Goal: Find specific page/section: Find specific page/section

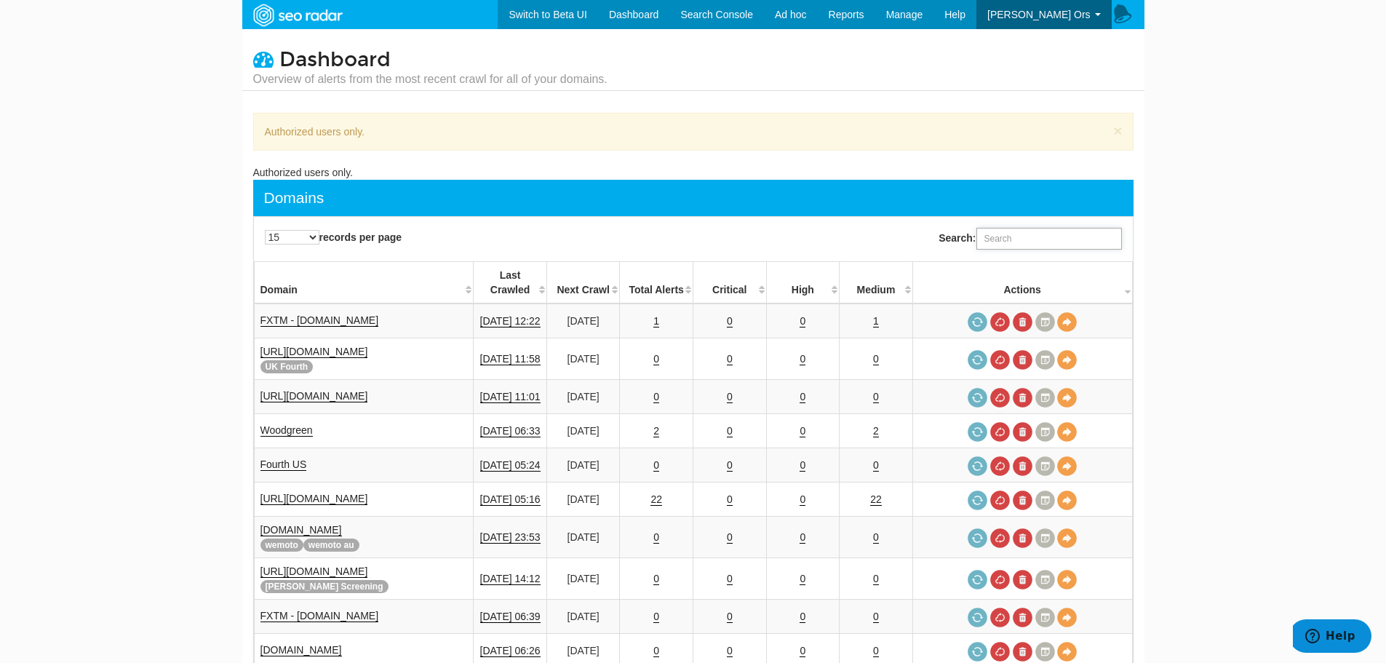
click at [1040, 247] on input "Search:" at bounding box center [1048, 239] width 145 height 22
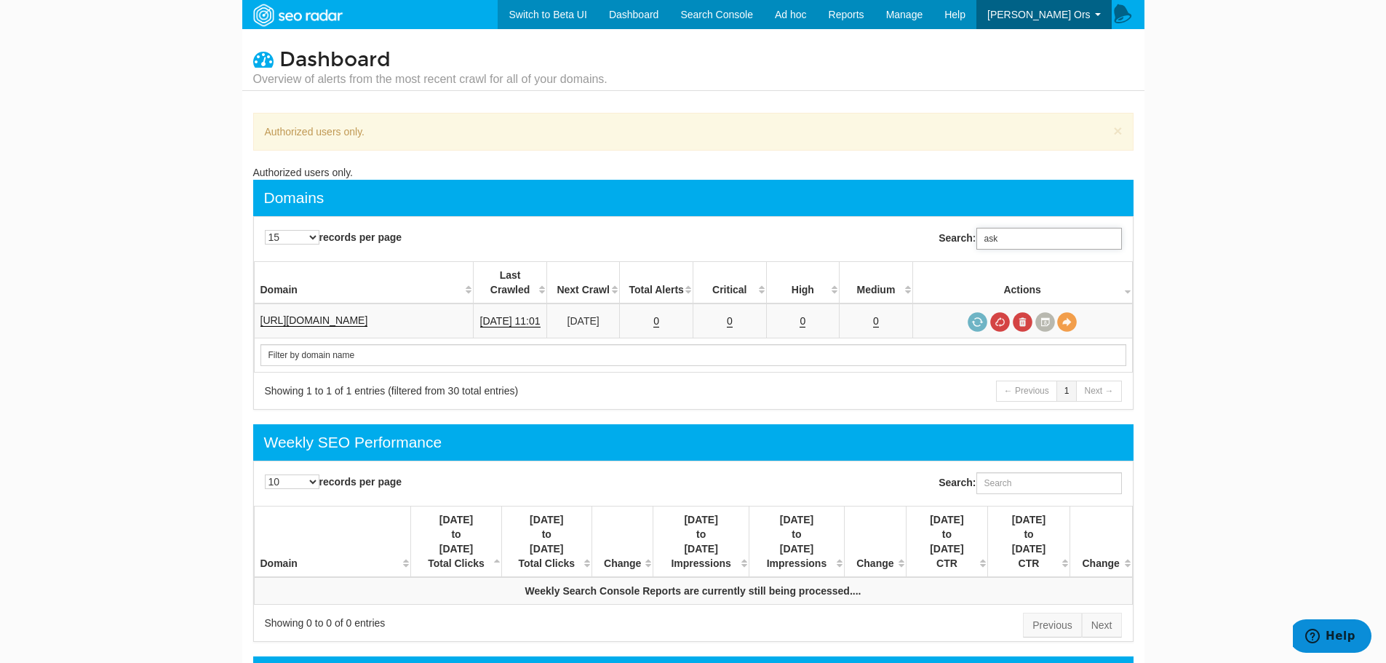
click at [1042, 242] on input "ask" at bounding box center [1048, 239] width 145 height 22
click at [1042, 241] on input "ask" at bounding box center [1048, 239] width 145 height 22
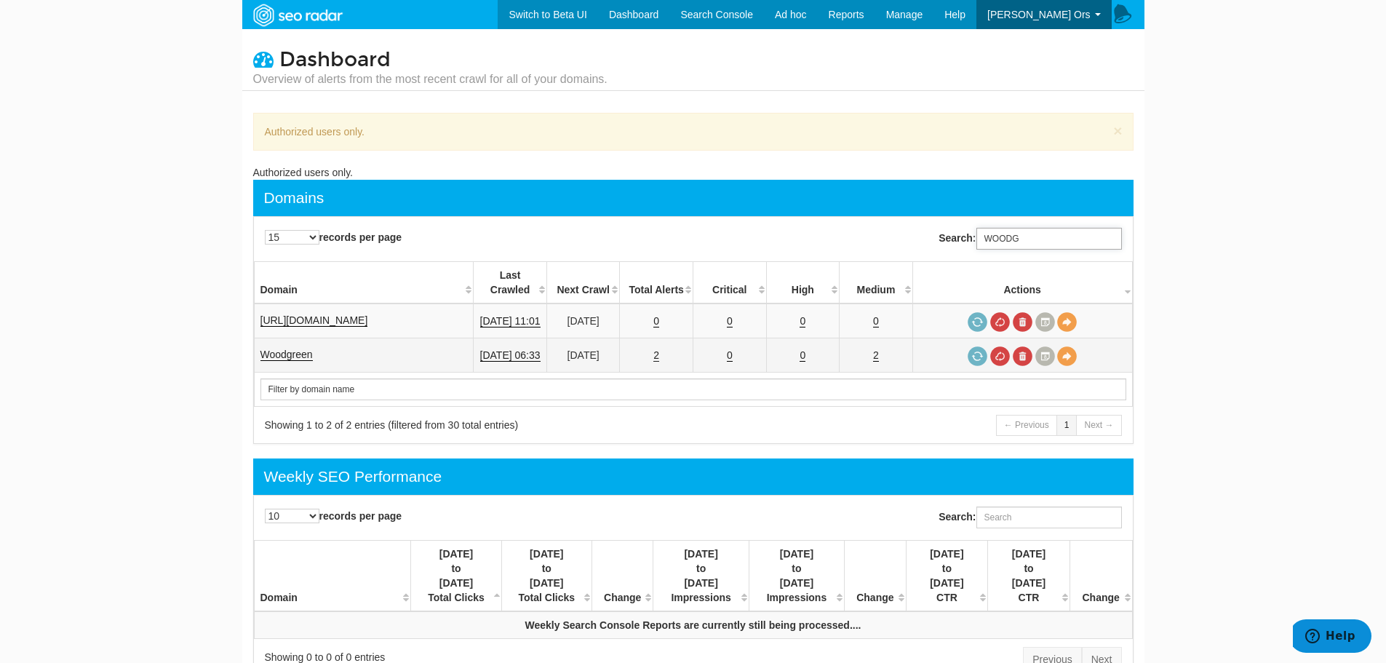
type input "WOODG"
click at [659, 349] on link "2" at bounding box center [656, 355] width 6 height 12
